Goal: Task Accomplishment & Management: Manage account settings

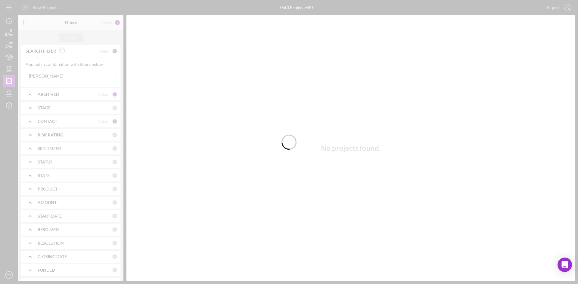
click at [63, 76] on div at bounding box center [289, 142] width 578 height 284
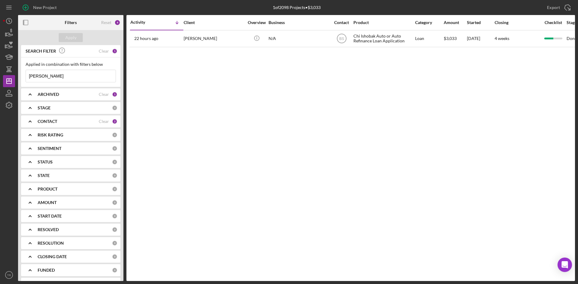
click at [54, 77] on input "[PERSON_NAME]" at bounding box center [71, 76] width 90 height 12
type input "[PERSON_NAME]"
click at [71, 39] on div "Apply" at bounding box center [70, 37] width 11 height 9
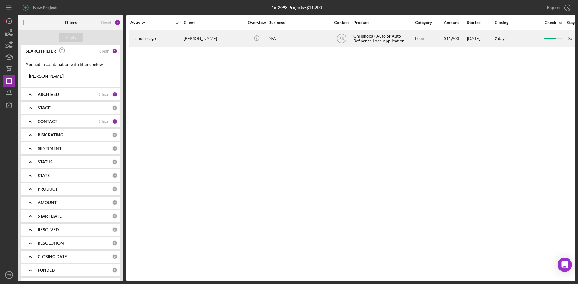
click at [198, 39] on div "[PERSON_NAME]" at bounding box center [214, 39] width 60 height 16
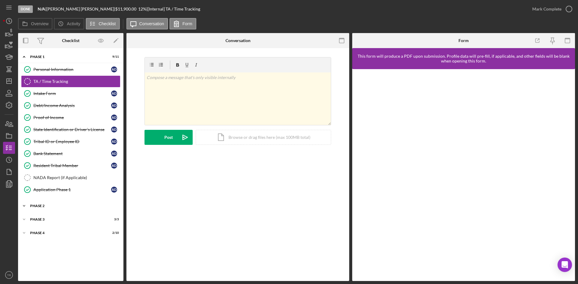
click at [48, 205] on div "Phase 2" at bounding box center [73, 206] width 86 height 4
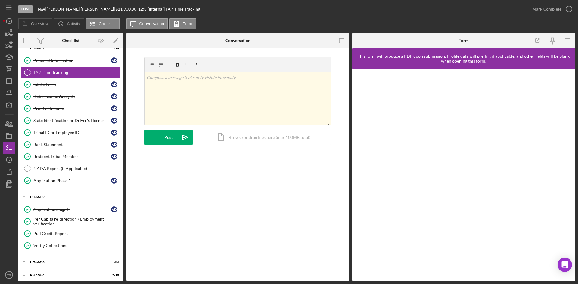
scroll to position [13, 0]
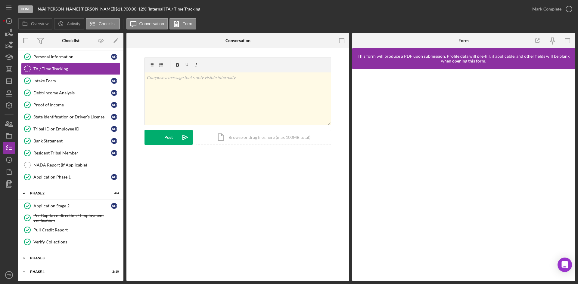
click at [45, 257] on div "Phase 3" at bounding box center [73, 259] width 86 height 4
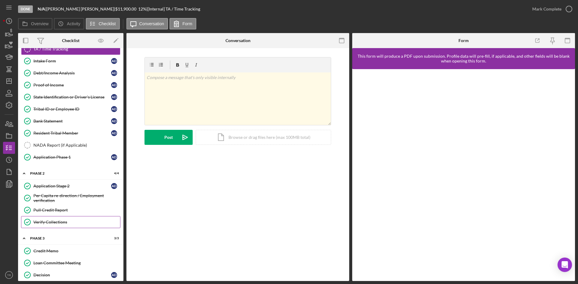
scroll to position [52, 0]
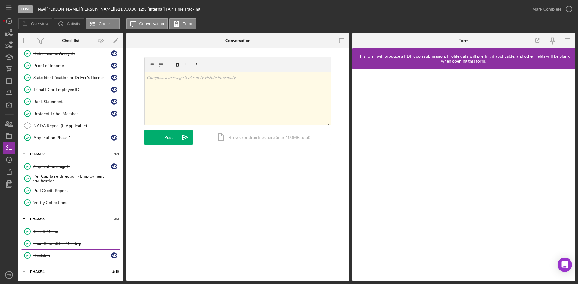
click at [42, 256] on div "Decision" at bounding box center [72, 255] width 78 height 5
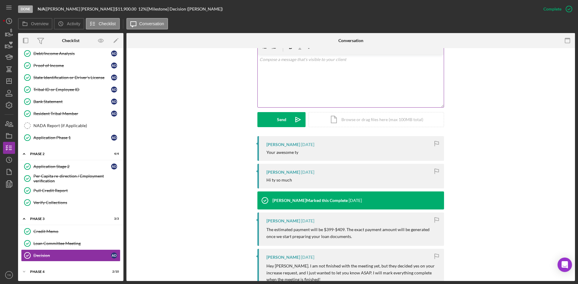
scroll to position [120, 0]
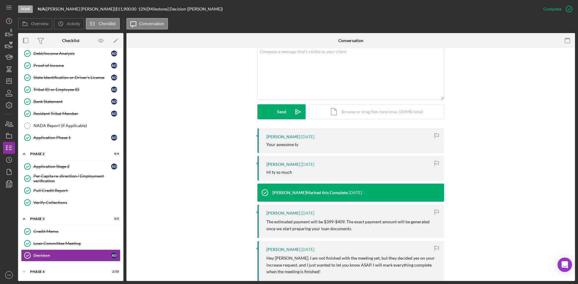
click at [304, 166] on time "[DATE]" at bounding box center [307, 164] width 13 height 5
click at [57, 275] on div "Icon/Expander Phase 4 2 / 10" at bounding box center [70, 272] width 105 height 12
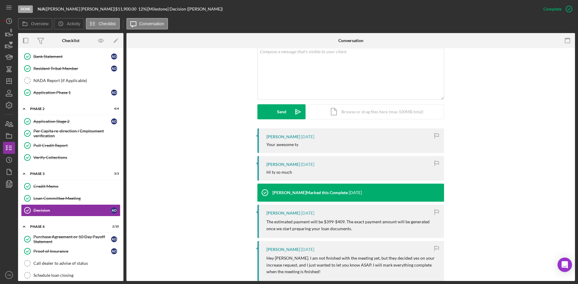
scroll to position [176, 0]
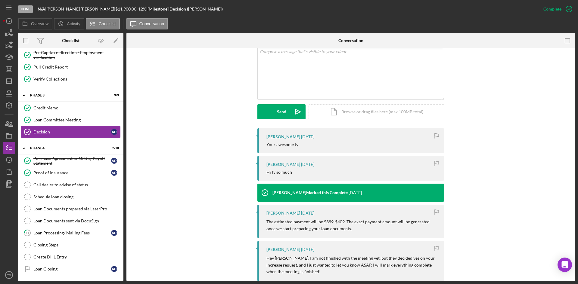
click at [59, 132] on div "Decision" at bounding box center [72, 132] width 78 height 5
click at [38, 149] on div "Phase 4" at bounding box center [73, 149] width 86 height 4
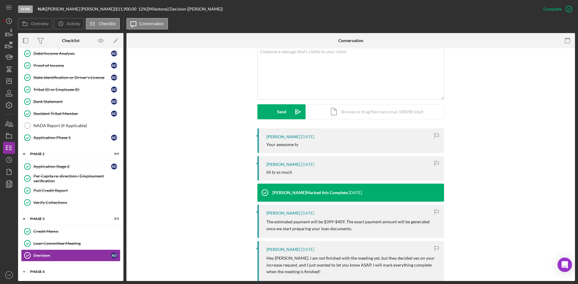
scroll to position [52, 0]
click at [54, 257] on div "Decision" at bounding box center [72, 255] width 78 height 5
click at [38, 274] on div "Icon/Expander Phase 4 2 / 10" at bounding box center [70, 272] width 105 height 12
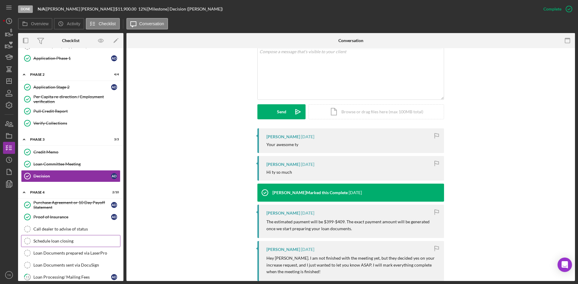
scroll to position [116, 0]
